Goal: Task Accomplishment & Management: Manage account settings

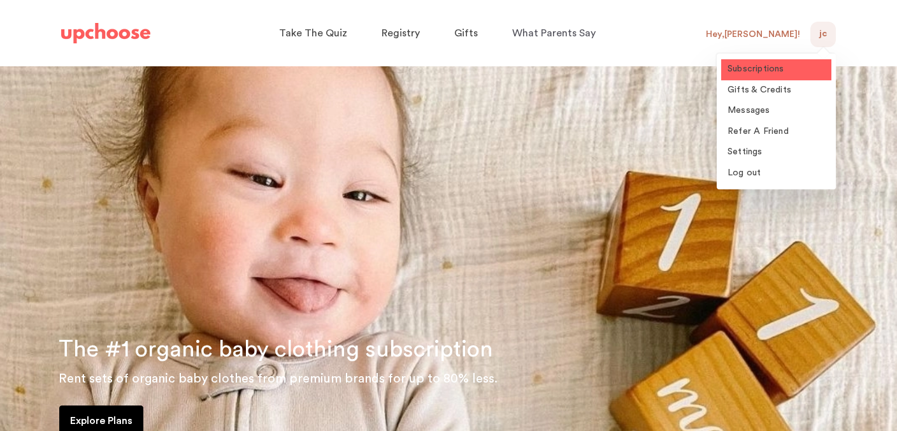
click at [765, 70] on span "Subscriptions" at bounding box center [755, 68] width 57 height 9
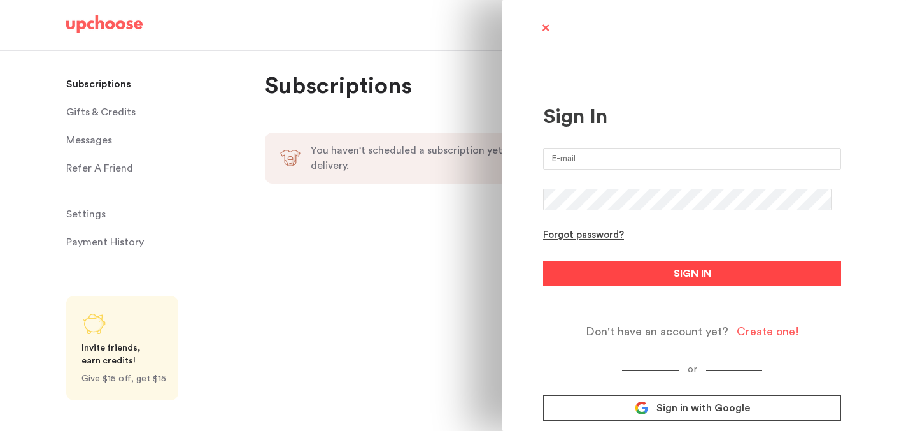
type input "[EMAIL_ADDRESS][DOMAIN_NAME]"
click at [717, 276] on button "SIGN IN" at bounding box center [692, 273] width 298 height 25
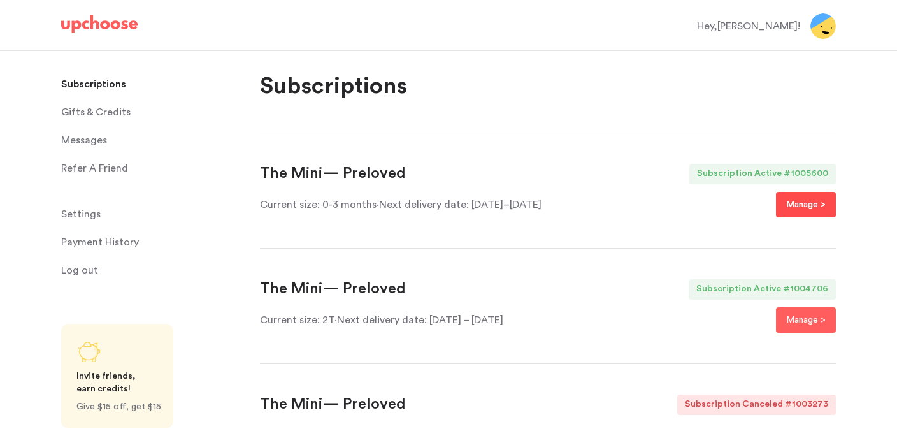
click at [795, 211] on p "Manage >" at bounding box center [805, 204] width 39 height 15
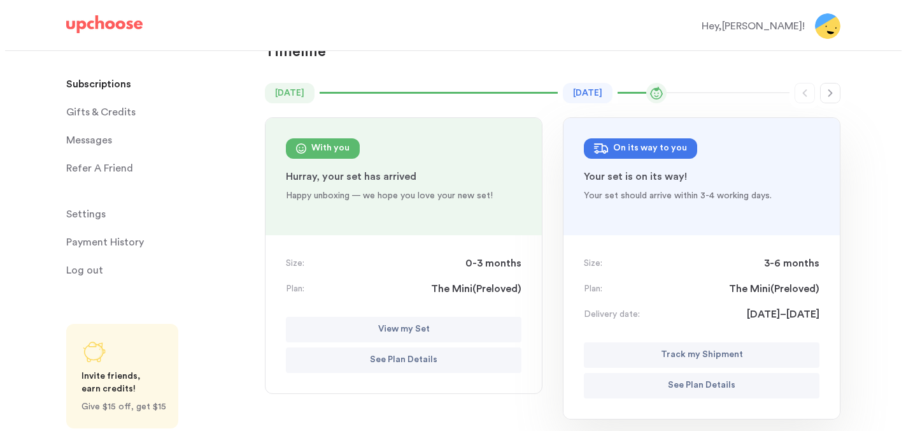
scroll to position [118, 0]
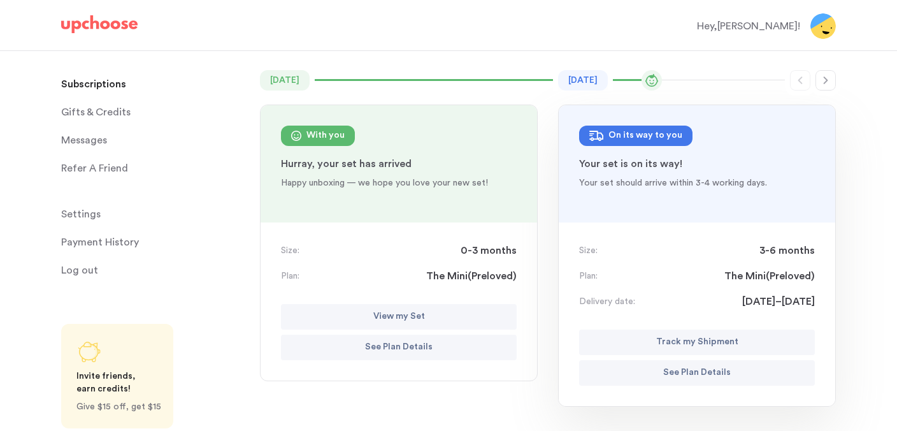
click at [449, 310] on button "View my Set" at bounding box center [399, 316] width 236 height 25
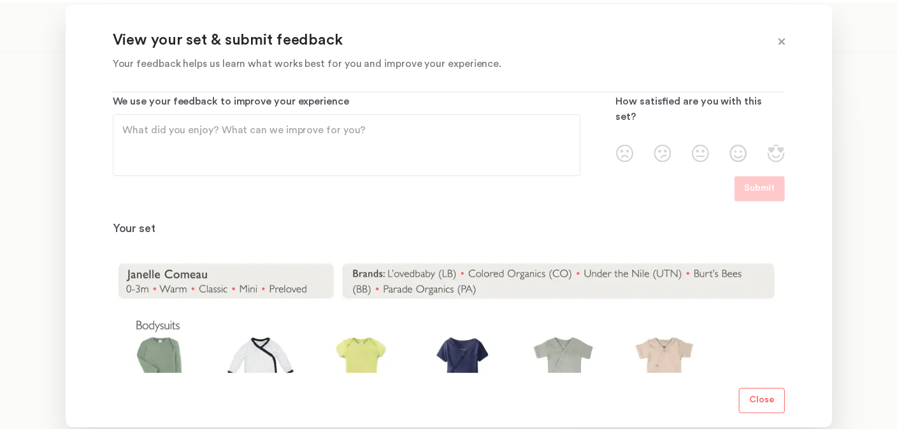
scroll to position [0, 0]
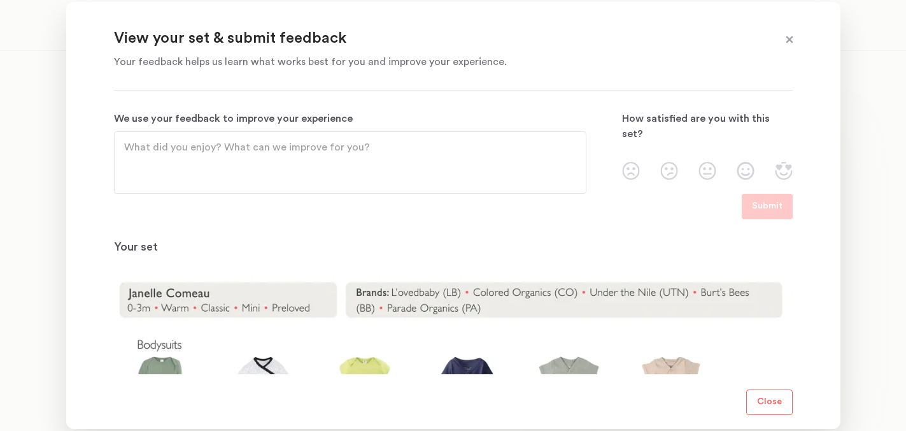
click at [790, 42] on span at bounding box center [790, 40] width 17 height 17
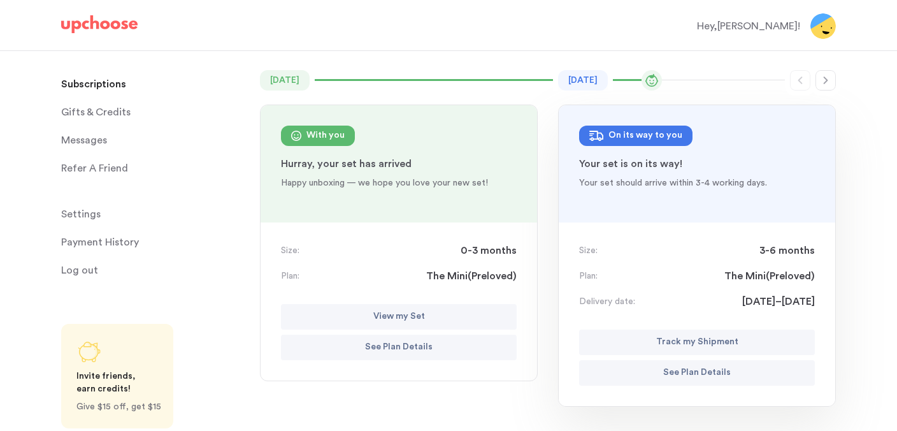
click at [88, 86] on p "Subscriptions" at bounding box center [93, 83] width 65 height 25
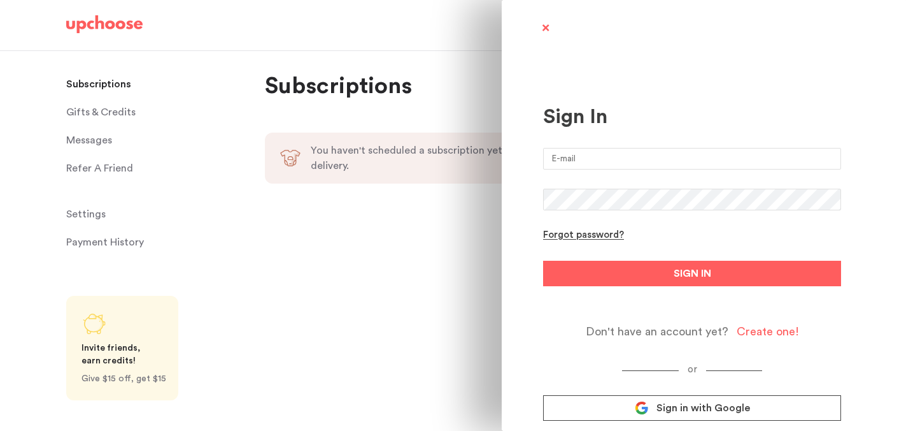
type input "[EMAIL_ADDRESS][DOMAIN_NAME]"
click at [656, 264] on button "SIGN IN" at bounding box center [692, 273] width 298 height 25
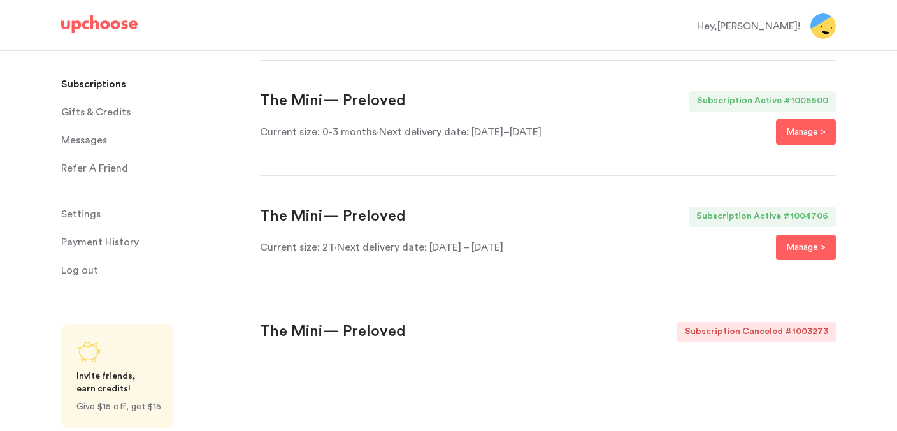
scroll to position [72, 0]
click at [801, 242] on p "Manage >" at bounding box center [805, 247] width 39 height 15
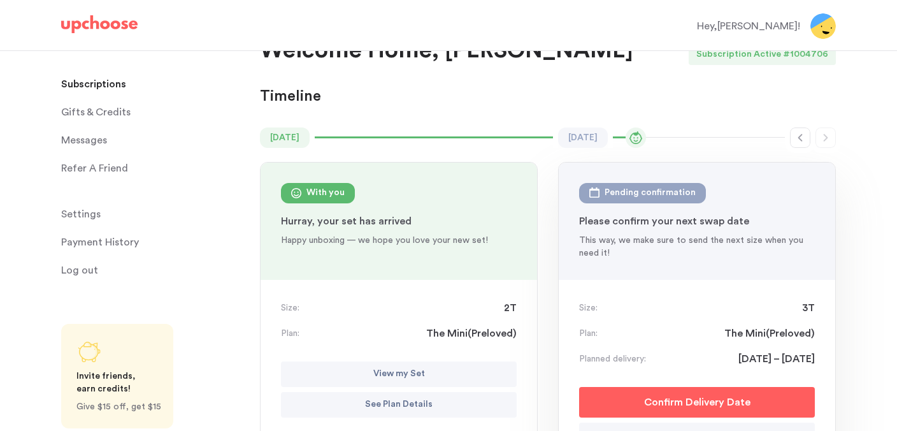
scroll to position [0, 0]
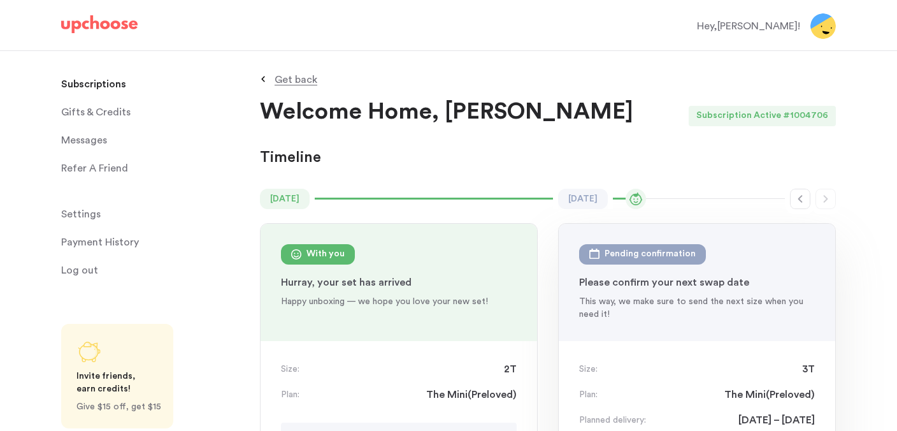
click at [743, 122] on div "Subscription Active" at bounding box center [736, 116] width 94 height 20
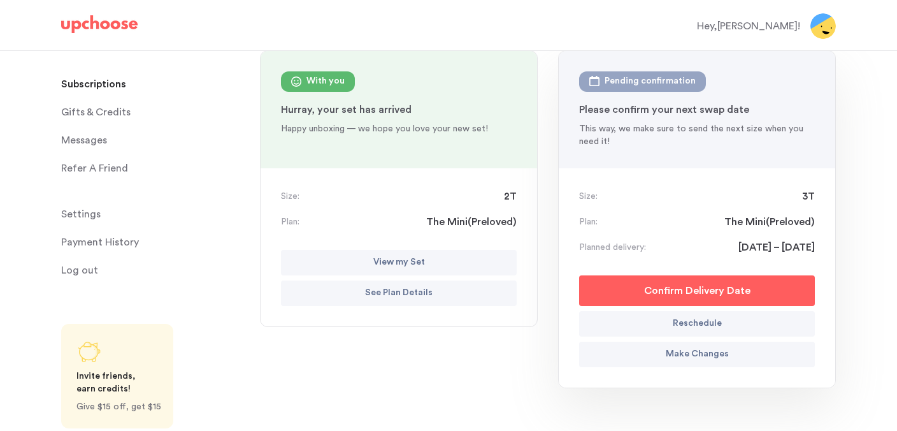
scroll to position [170, 0]
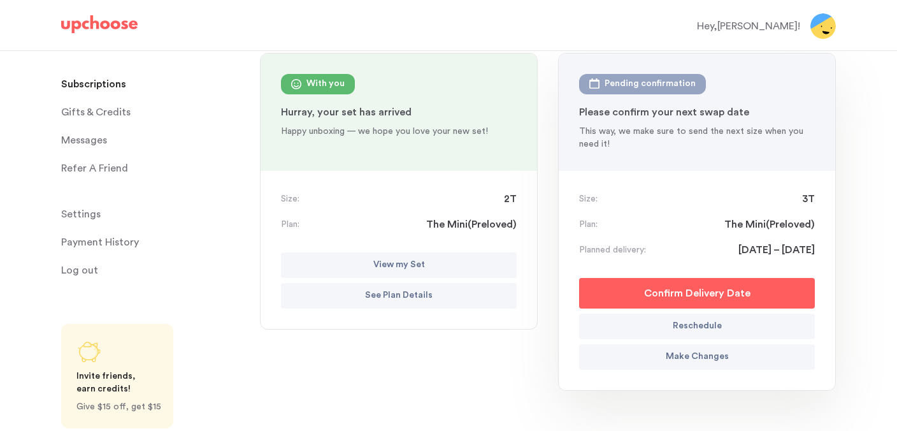
click at [428, 299] on p "See Plan Details" at bounding box center [399, 295] width 68 height 15
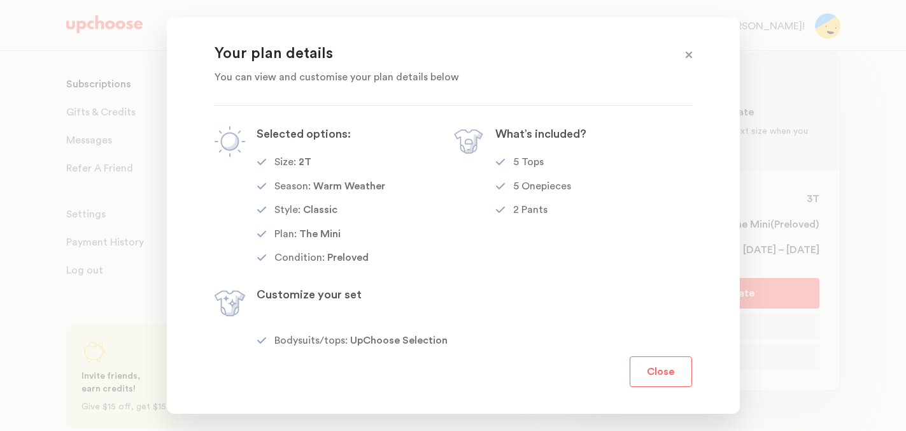
click at [666, 363] on button "Close" at bounding box center [661, 371] width 62 height 31
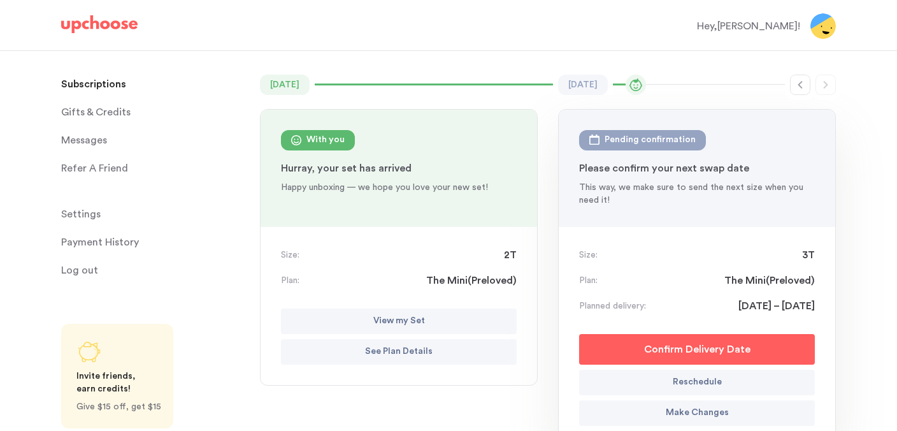
scroll to position [0, 0]
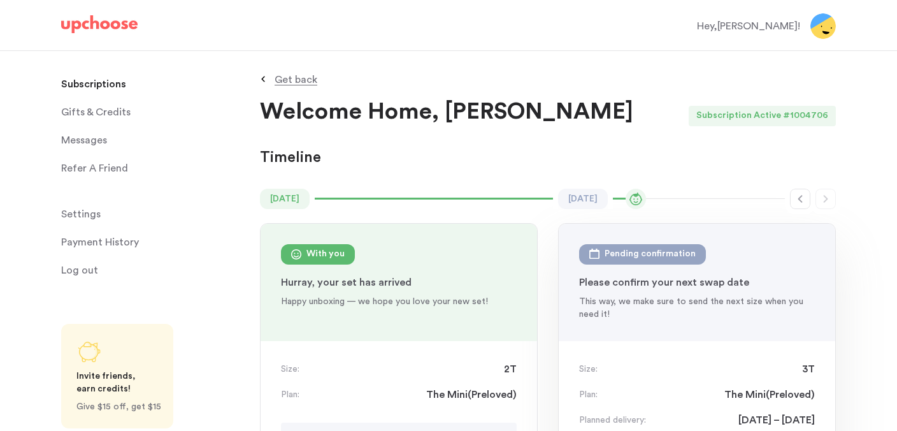
click at [288, 84] on p "Get back" at bounding box center [296, 80] width 43 height 10
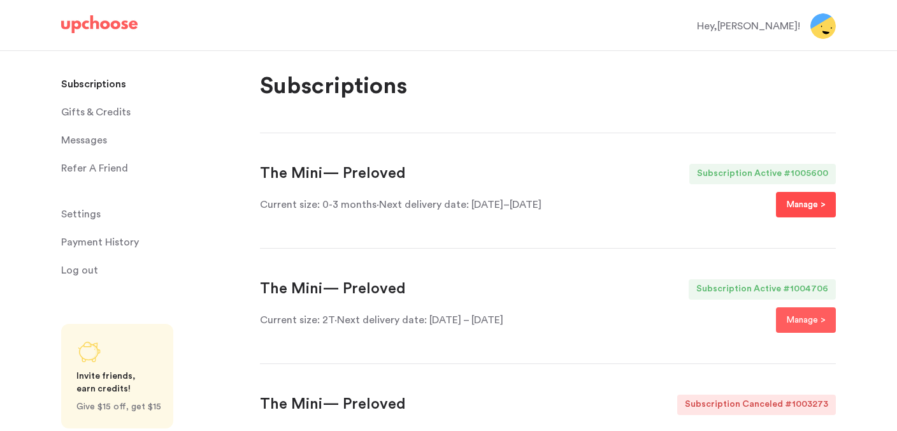
click at [805, 208] on p "Manage >" at bounding box center [805, 204] width 39 height 15
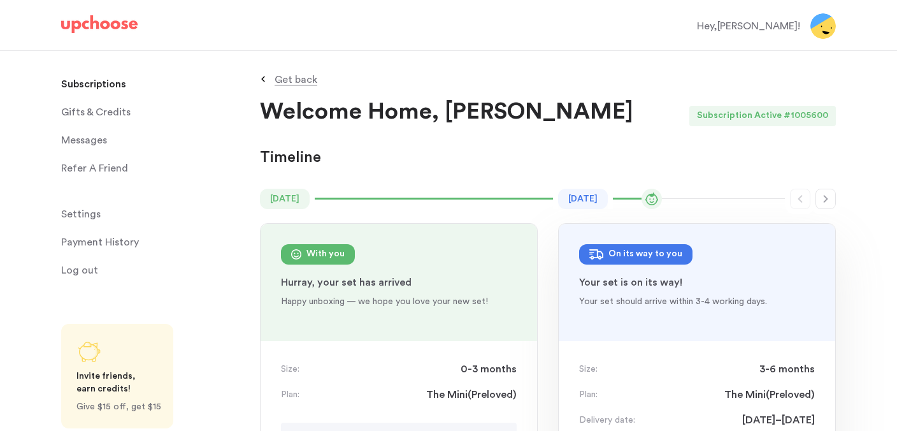
click at [294, 75] on p "Get back" at bounding box center [296, 80] width 43 height 10
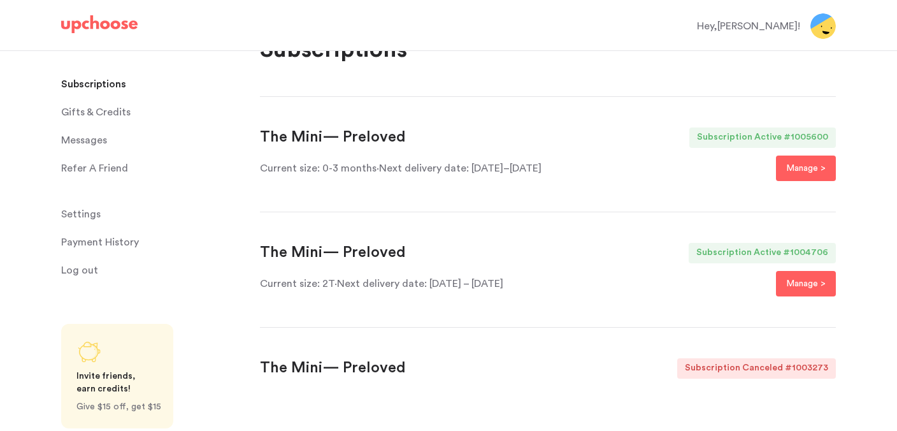
scroll to position [14, 0]
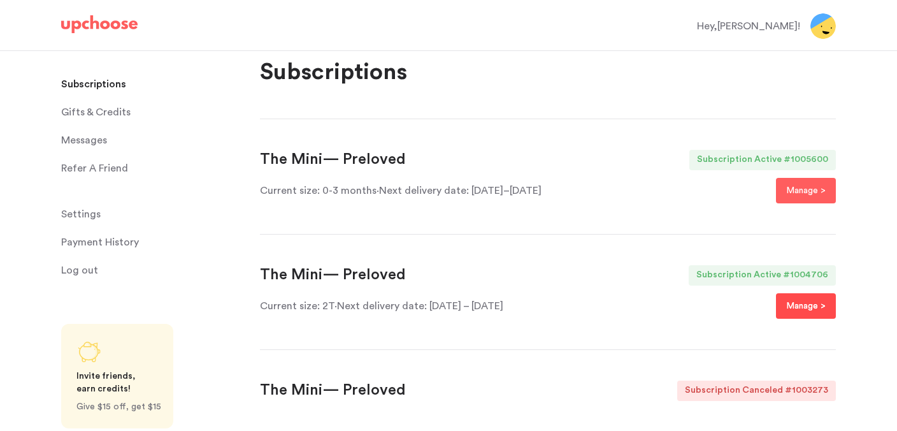
click at [815, 299] on p "Manage >" at bounding box center [805, 305] width 39 height 15
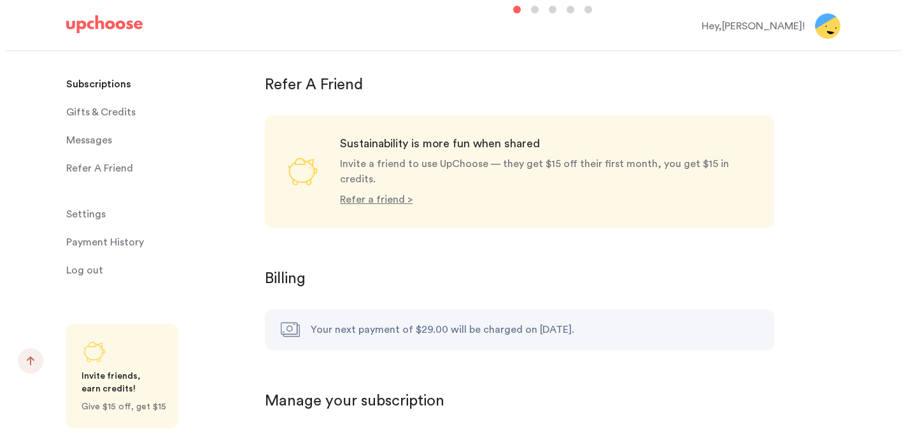
scroll to position [1278, 0]
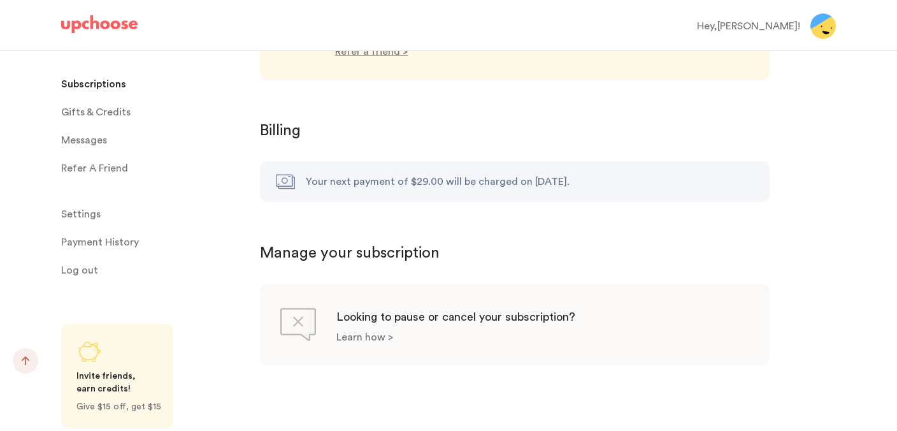
click at [382, 332] on p "Learn how >" at bounding box center [364, 337] width 57 height 10
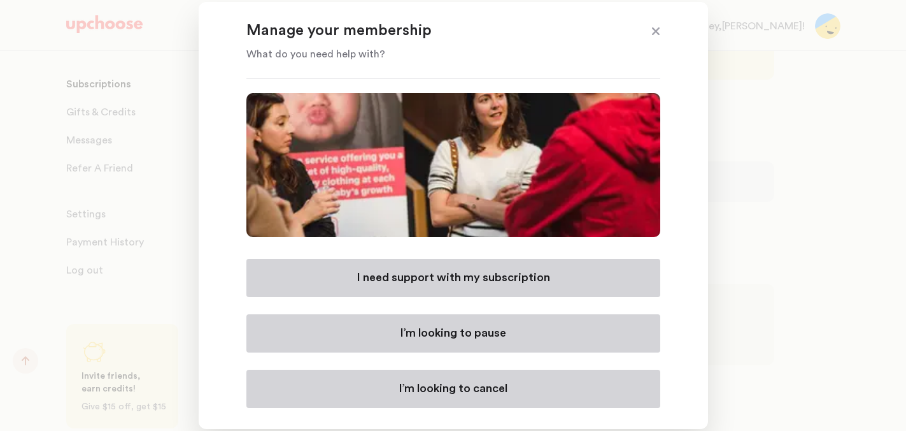
click at [483, 390] on p "I’m looking to cancel" at bounding box center [453, 388] width 109 height 15
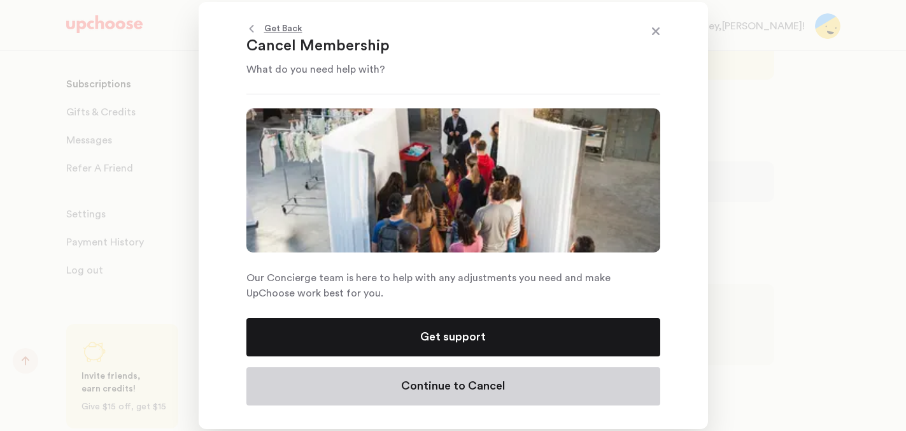
click at [482, 385] on p "Continue to Cancel" at bounding box center [453, 385] width 104 height 15
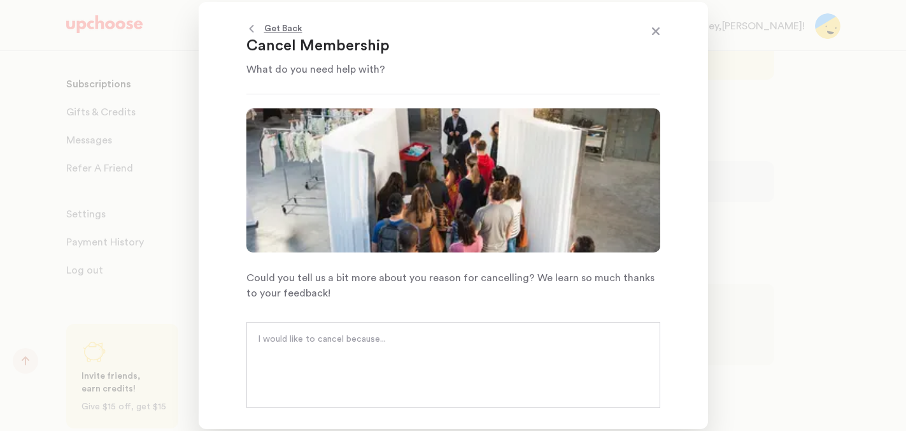
click at [471, 356] on textarea at bounding box center [453, 351] width 391 height 38
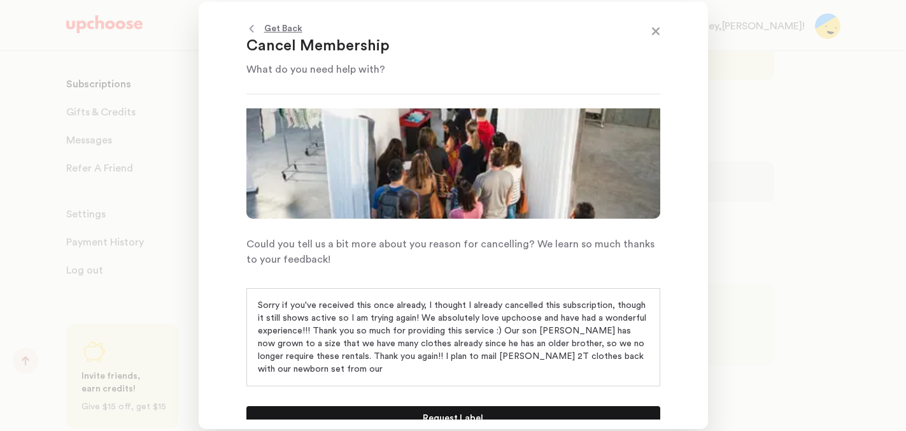
scroll to position [0, 0]
type textarea "Sorry if you've received this once already, I thought I already cancelled this …"
click at [462, 413] on p "Request Label" at bounding box center [453, 418] width 61 height 15
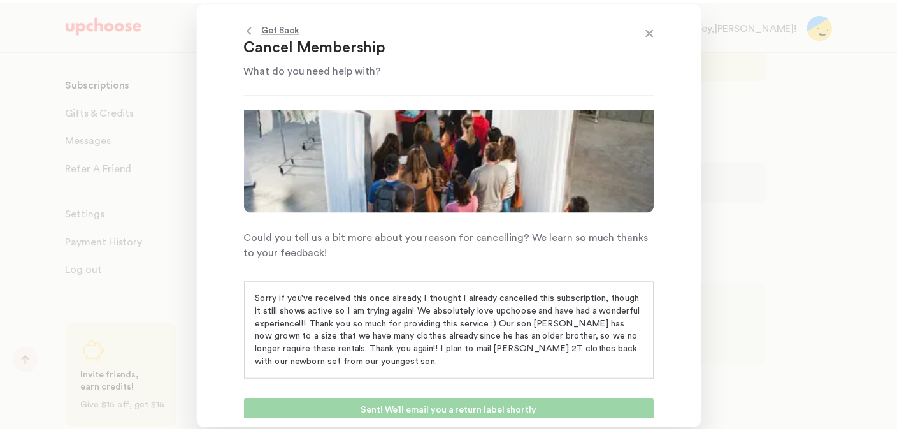
scroll to position [46, 0]
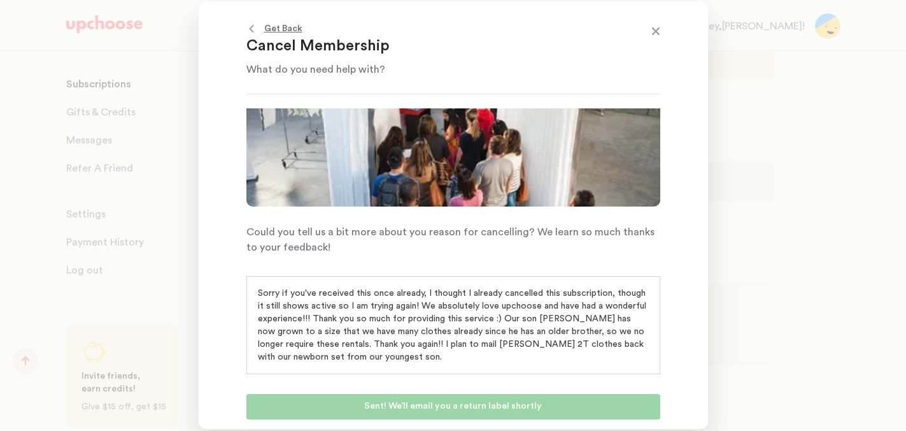
click at [657, 33] on span at bounding box center [656, 32] width 17 height 17
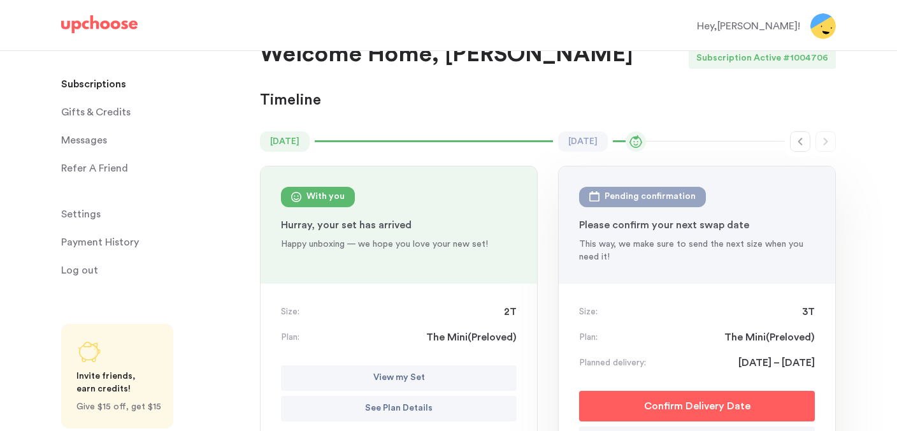
scroll to position [10, 0]
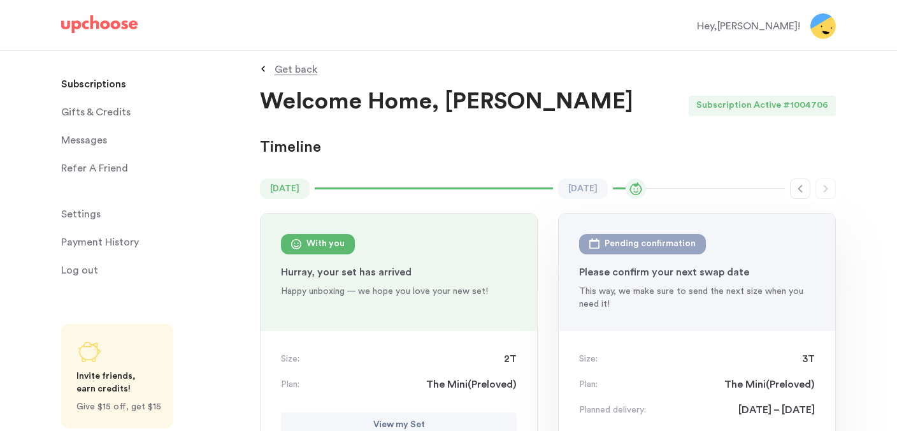
click at [297, 64] on p "Get back" at bounding box center [296, 69] width 43 height 10
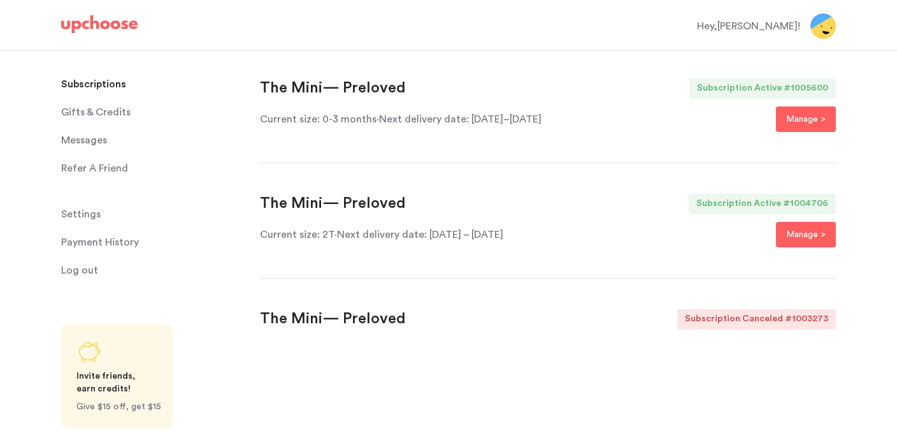
scroll to position [96, 0]
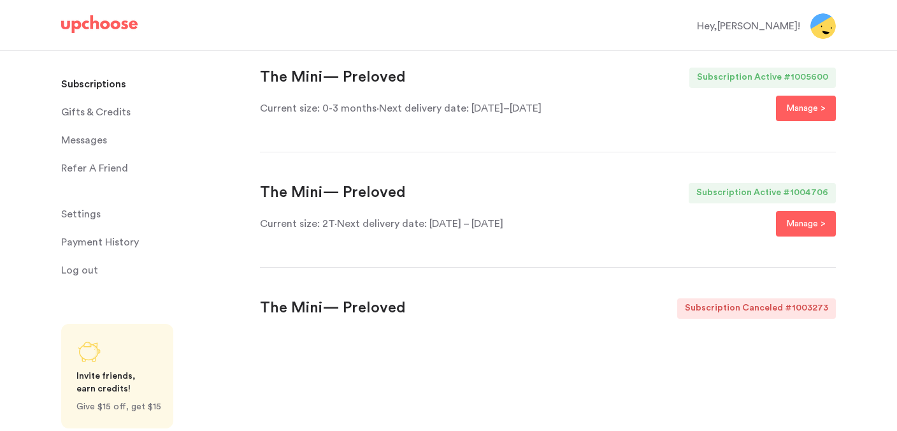
click at [89, 208] on span "Settings" at bounding box center [80, 213] width 39 height 25
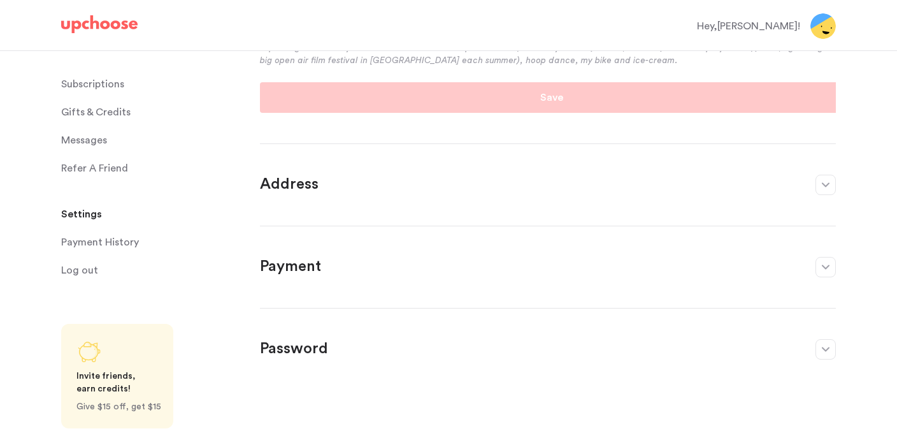
scroll to position [378, 0]
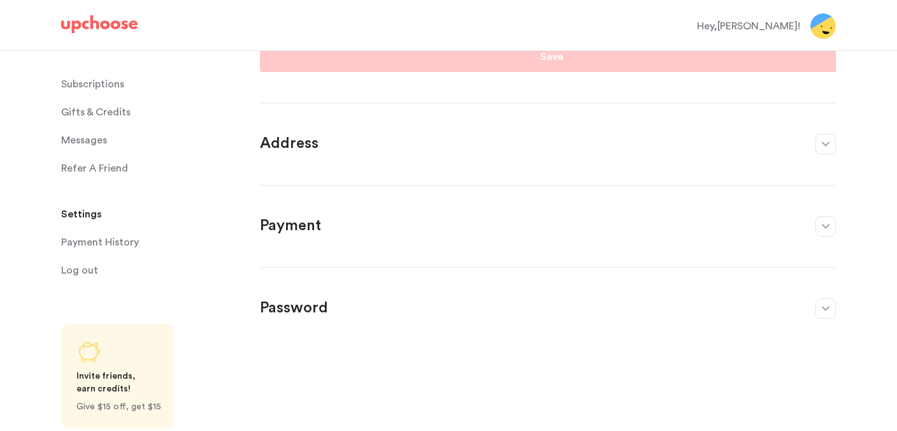
click at [812, 224] on header "Payment" at bounding box center [548, 226] width 576 height 20
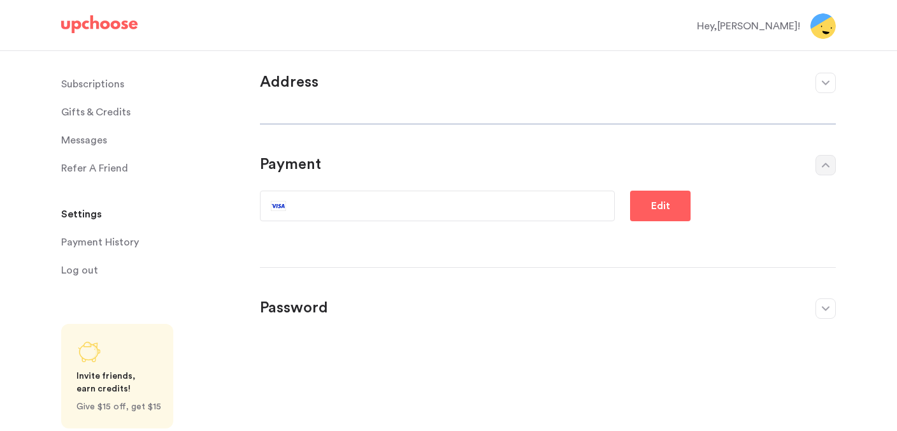
scroll to position [81, 0]
click at [827, 173] on button "button" at bounding box center [825, 165] width 20 height 20
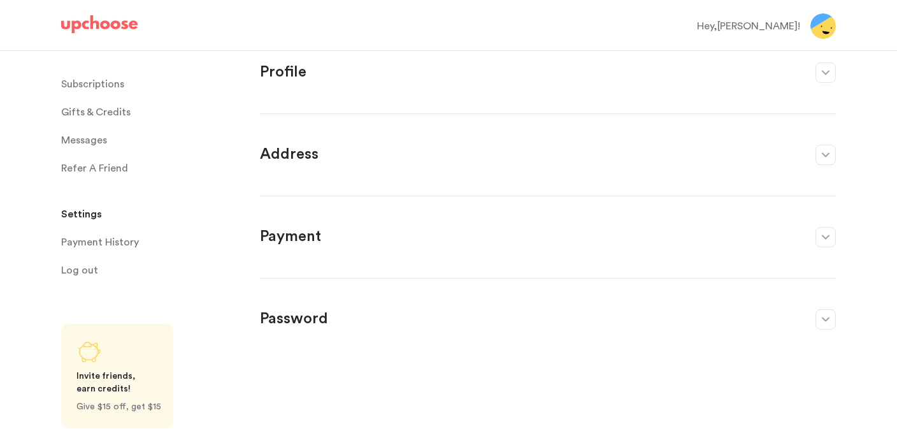
scroll to position [0, 0]
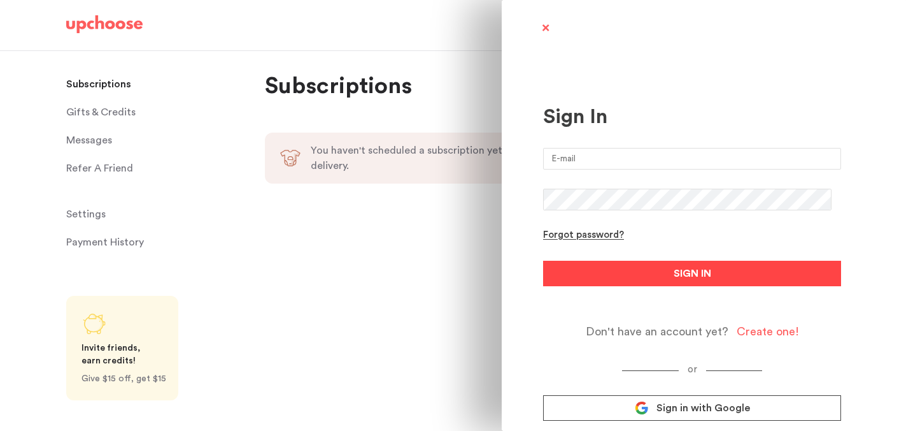
type input "[EMAIL_ADDRESS][DOMAIN_NAME]"
click at [623, 275] on button "SIGN IN" at bounding box center [692, 273] width 298 height 25
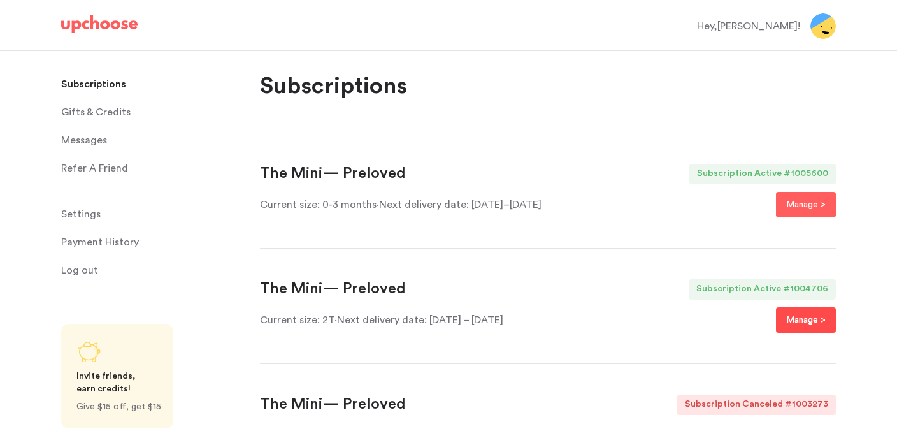
click at [820, 316] on p "Manage >" at bounding box center [805, 319] width 39 height 15
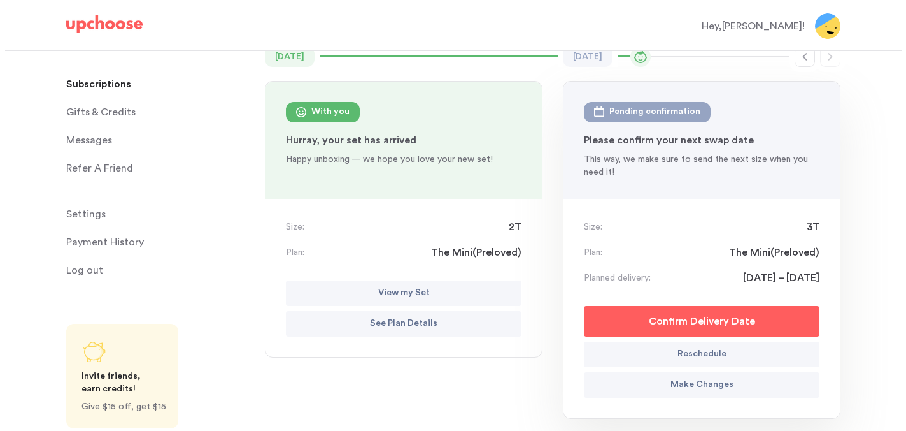
scroll to position [143, 0]
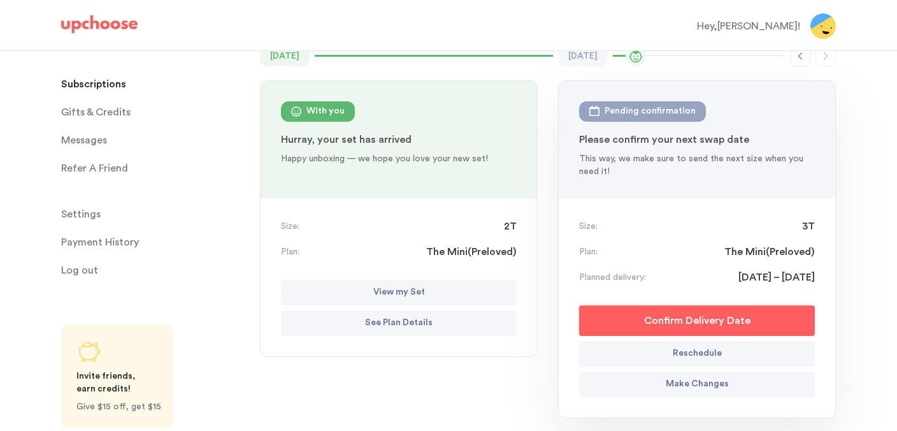
click at [401, 290] on p "View my Set" at bounding box center [399, 292] width 52 height 15
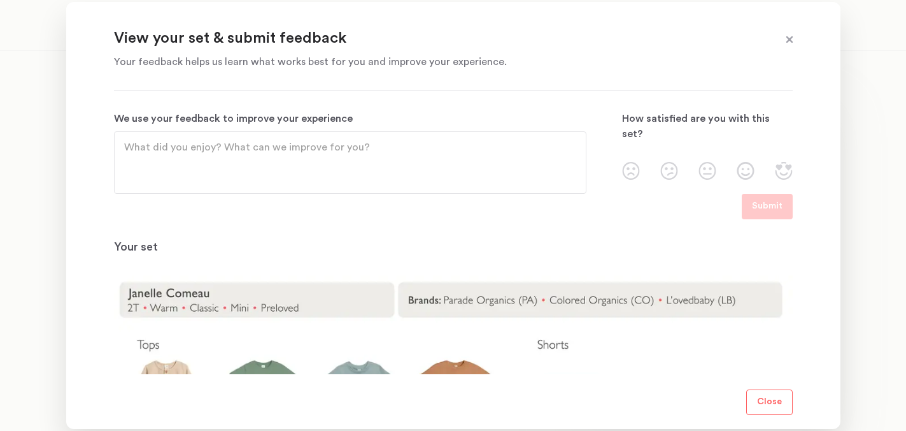
scroll to position [242, 0]
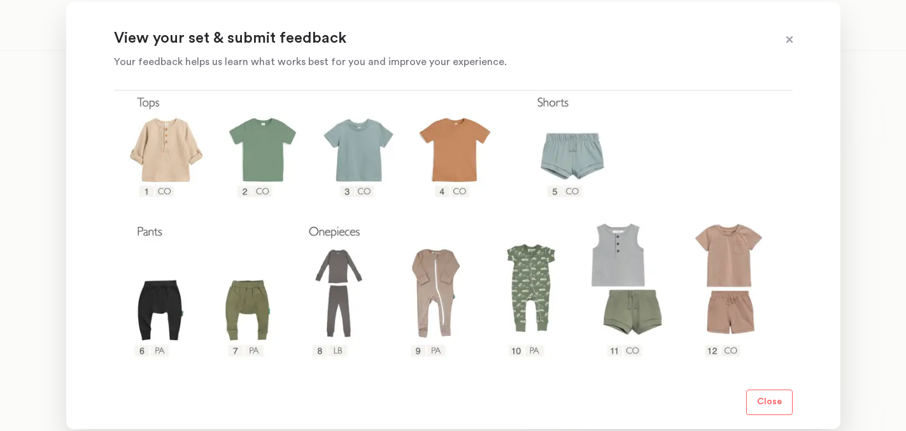
click at [286, 280] on button "View my Set" at bounding box center [404, 292] width 236 height 25
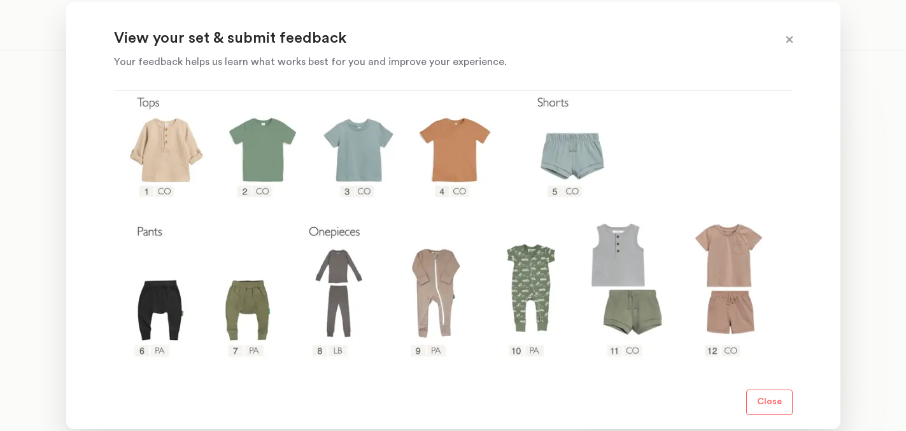
click at [286, 280] on button "View my Set" at bounding box center [404, 292] width 236 height 25
